Goal: Browse casually

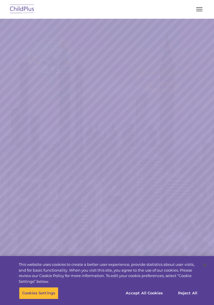
select select "MEDIUM"
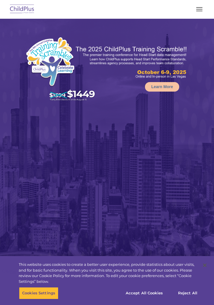
click at [201, 6] on button "button" at bounding box center [199, 9] width 12 height 9
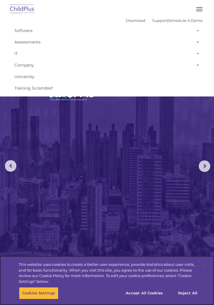
click at [154, 288] on button "Accept All Cookies" at bounding box center [143, 293] width 43 height 12
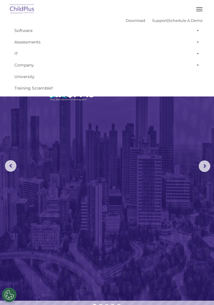
click at [17, 10] on img at bounding box center [22, 10] width 27 height 14
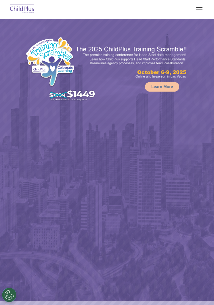
select select "MEDIUM"
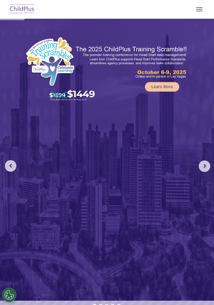
click at [202, 12] on button "button" at bounding box center [199, 9] width 12 height 9
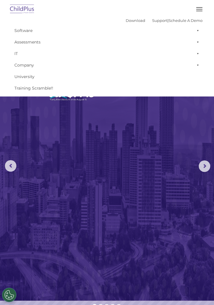
click at [195, 32] on span at bounding box center [197, 31] width 6 height 12
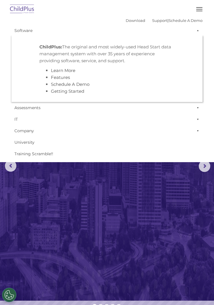
click at [198, 31] on span at bounding box center [197, 31] width 6 height 12
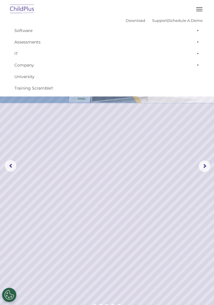
click at [195, 45] on span at bounding box center [197, 42] width 6 height 12
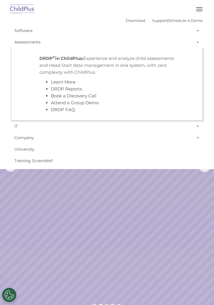
click at [194, 42] on span at bounding box center [197, 42] width 6 height 12
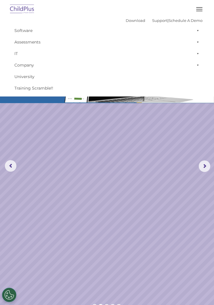
click at [195, 7] on button "button" at bounding box center [199, 9] width 12 height 9
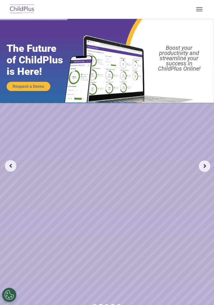
click at [200, 5] on button "button" at bounding box center [199, 9] width 12 height 9
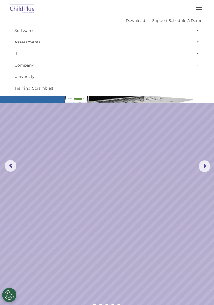
click at [26, 8] on img at bounding box center [22, 10] width 27 height 14
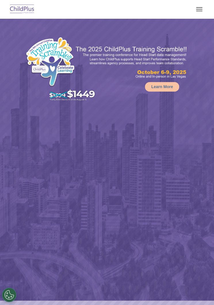
select select "MEDIUM"
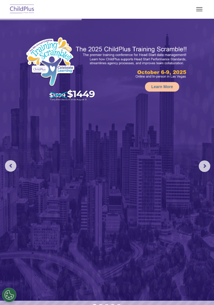
click at [34, 225] on img at bounding box center [107, 160] width 214 height 282
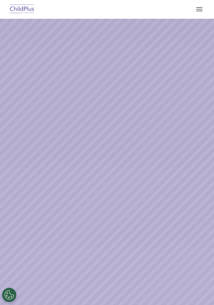
select select "MEDIUM"
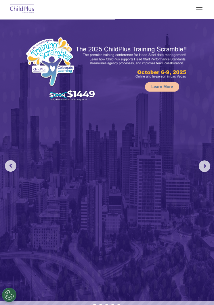
click at [62, 169] on img at bounding box center [107, 160] width 214 height 282
click at [204, 11] on button "button" at bounding box center [199, 9] width 12 height 9
